Goal: Task Accomplishment & Management: Manage account settings

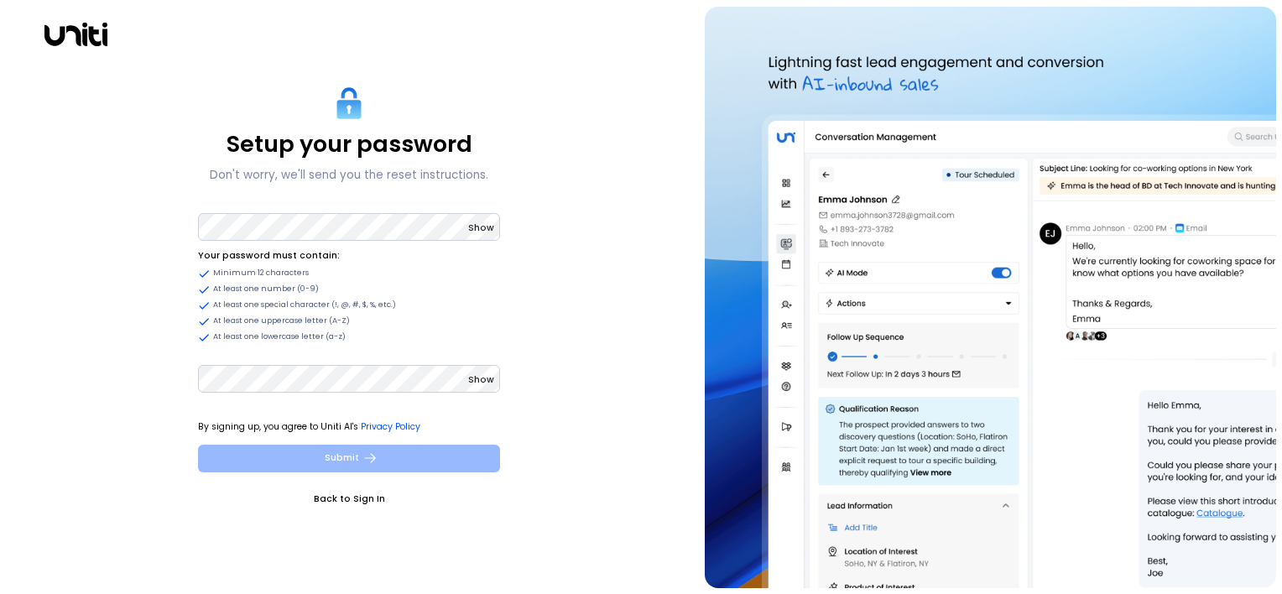
click at [327, 453] on button "Submit" at bounding box center [349, 459] width 302 height 28
click at [356, 450] on button "Submit" at bounding box center [349, 459] width 302 height 28
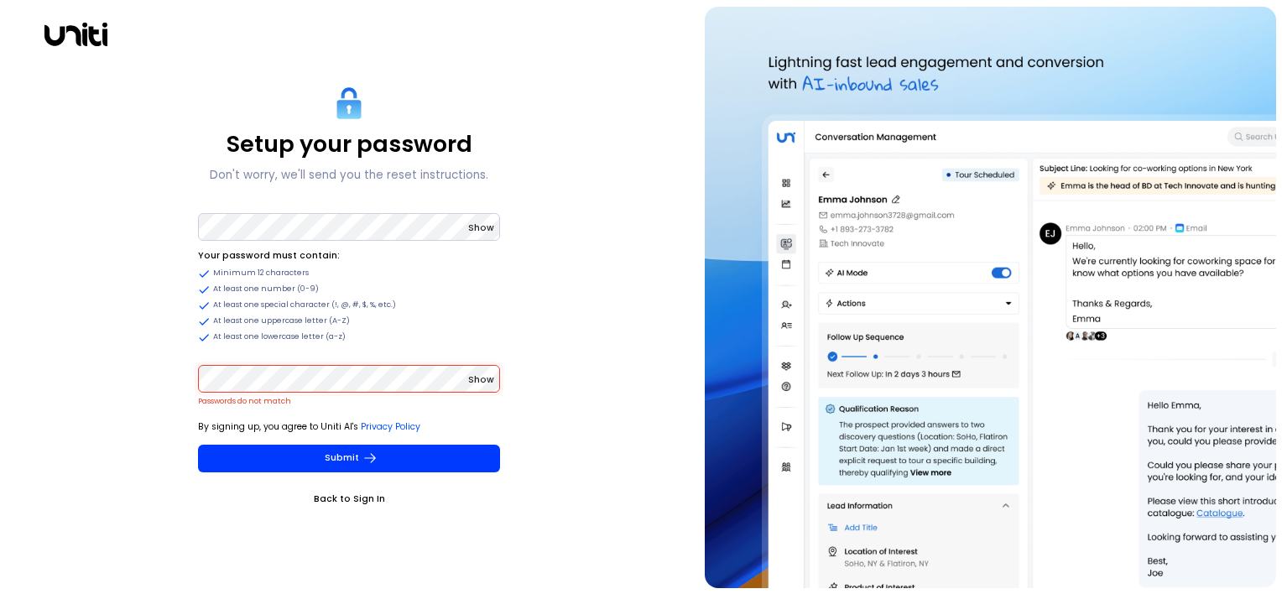
click at [169, 362] on div "Setup your password Don't worry, we'll send you the reset instructions. Show Yo…" at bounding box center [349, 297] width 685 height 581
click at [483, 230] on span "Show" at bounding box center [481, 227] width 26 height 13
click at [482, 228] on span "Hide" at bounding box center [483, 227] width 22 height 13
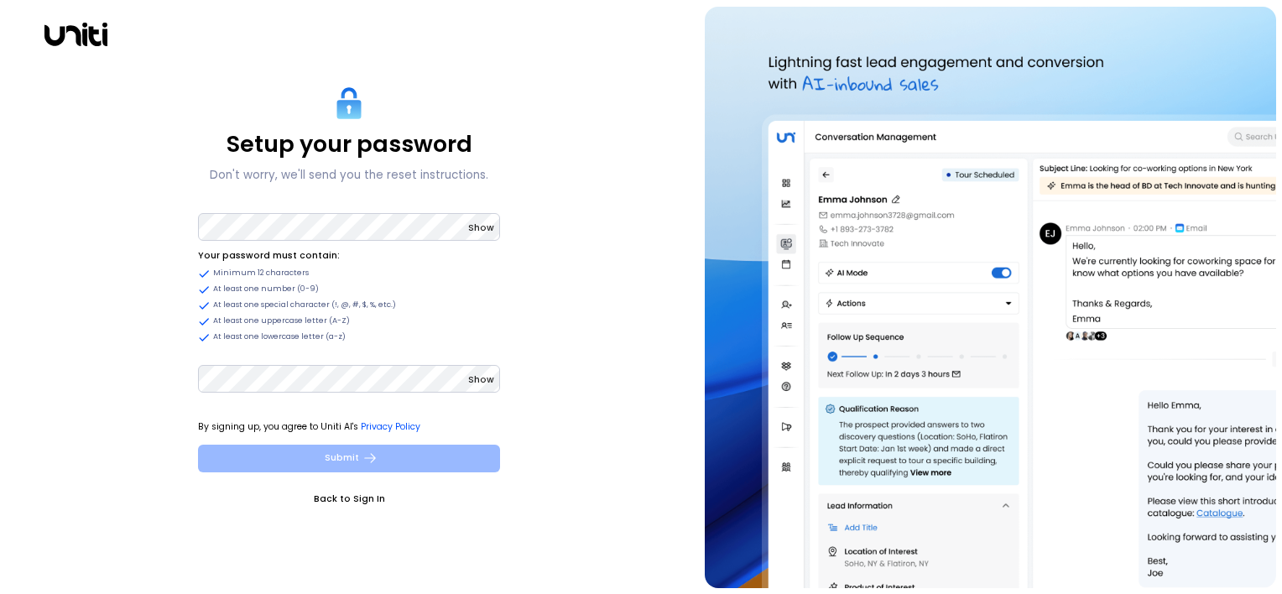
click at [333, 445] on button "Submit" at bounding box center [349, 459] width 302 height 28
click at [353, 462] on button "Submit" at bounding box center [349, 459] width 302 height 28
click at [376, 455] on button "Submit" at bounding box center [349, 459] width 302 height 28
click at [311, 452] on button "Submit" at bounding box center [349, 459] width 302 height 28
click at [369, 456] on icon "submit" at bounding box center [369, 457] width 15 height 15
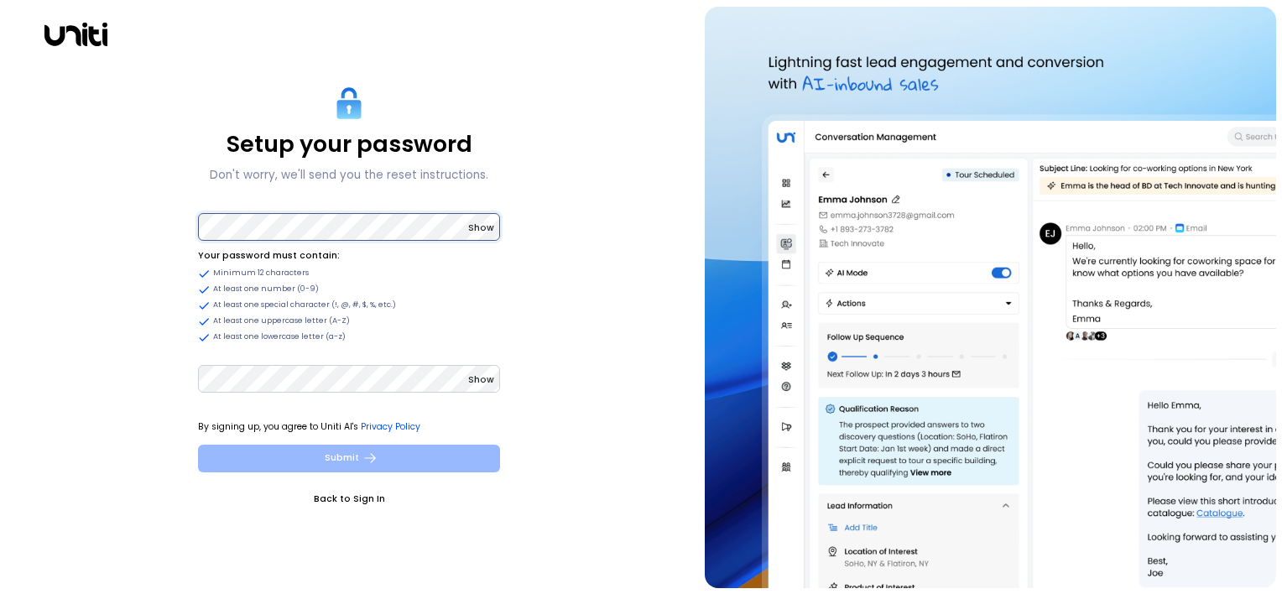
click at [114, 223] on div "Setup your password Don't worry, we'll send you the reset instructions. Show Yo…" at bounding box center [349, 297] width 685 height 581
click at [198, 445] on button "Submit" at bounding box center [349, 459] width 302 height 28
click at [377, 457] on button "Submit" at bounding box center [349, 459] width 302 height 28
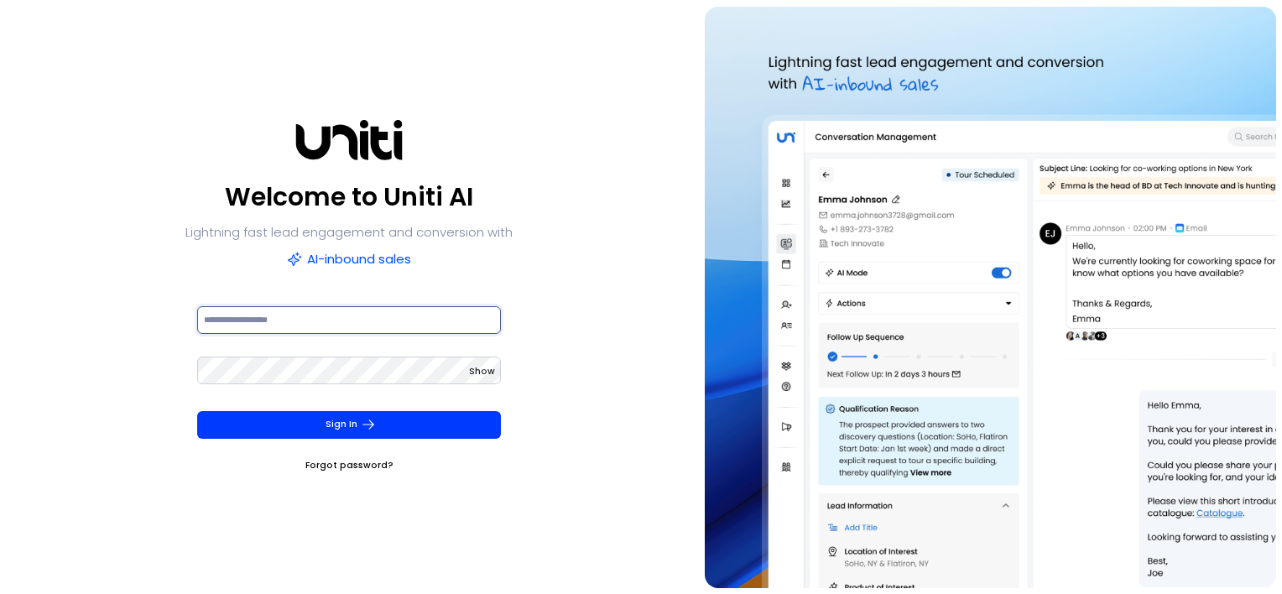
click at [366, 323] on input at bounding box center [349, 320] width 305 height 28
type input "**********"
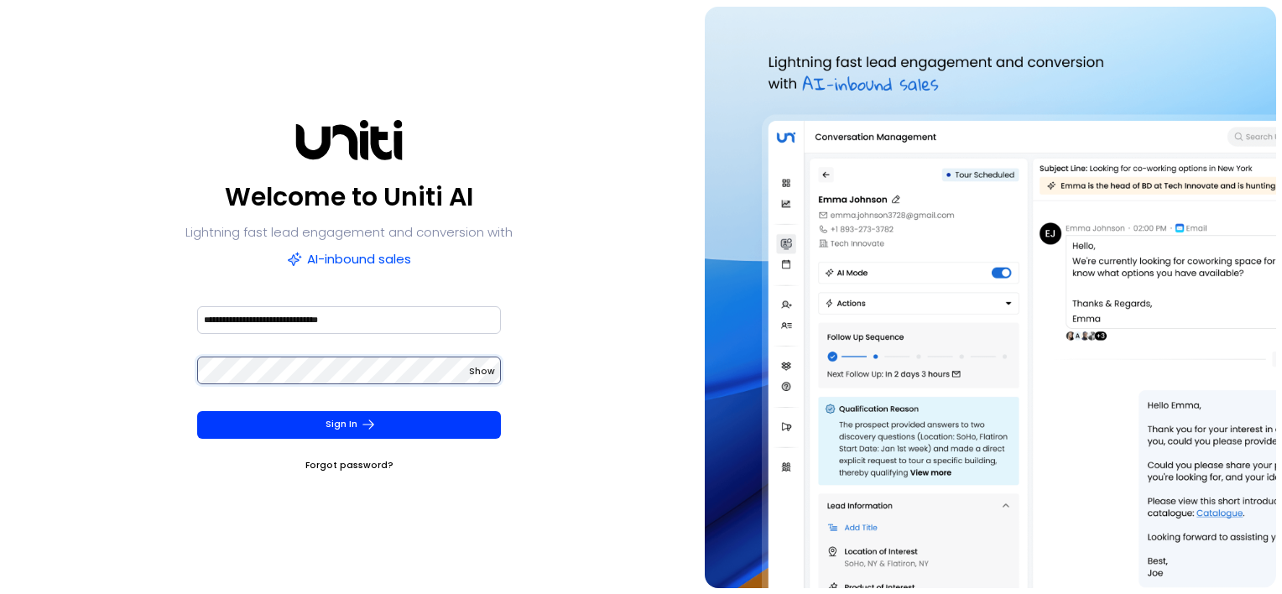
click at [197, 411] on button "Sign In" at bounding box center [349, 425] width 305 height 28
